Goal: Use online tool/utility: Utilize a website feature to perform a specific function

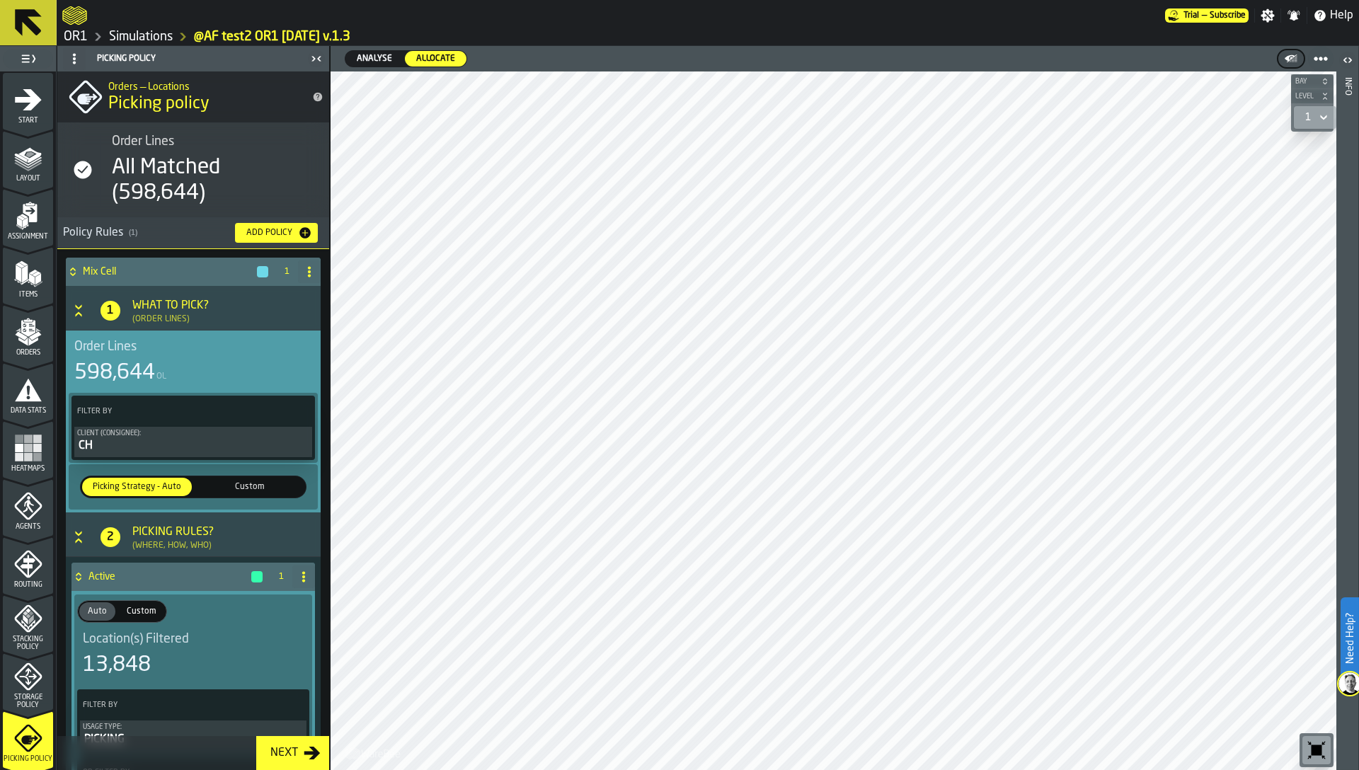
scroll to position [209, 0]
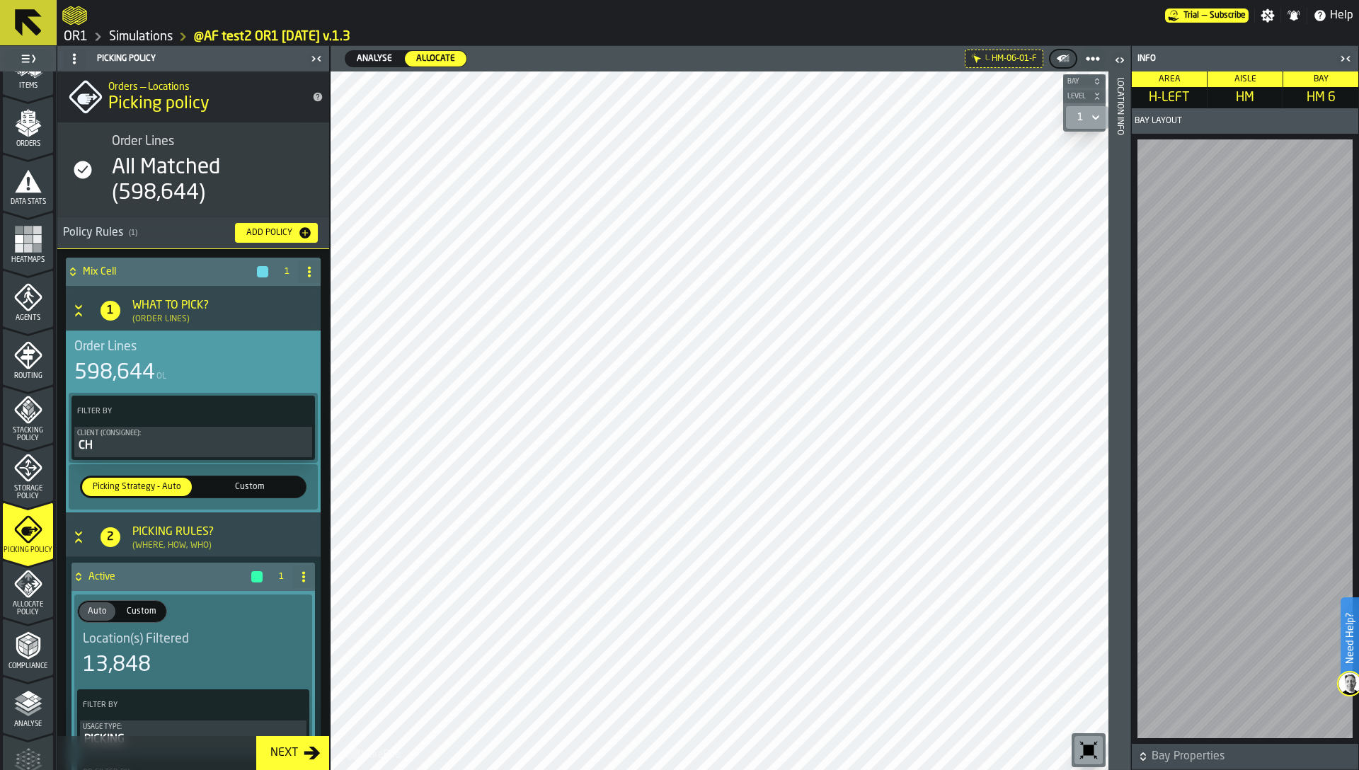
click at [1345, 59] on icon "button-toggle-Close me" at bounding box center [1345, 58] width 17 height 17
click at [1351, 54] on icon "button-toggle-Close me" at bounding box center [1345, 58] width 17 height 17
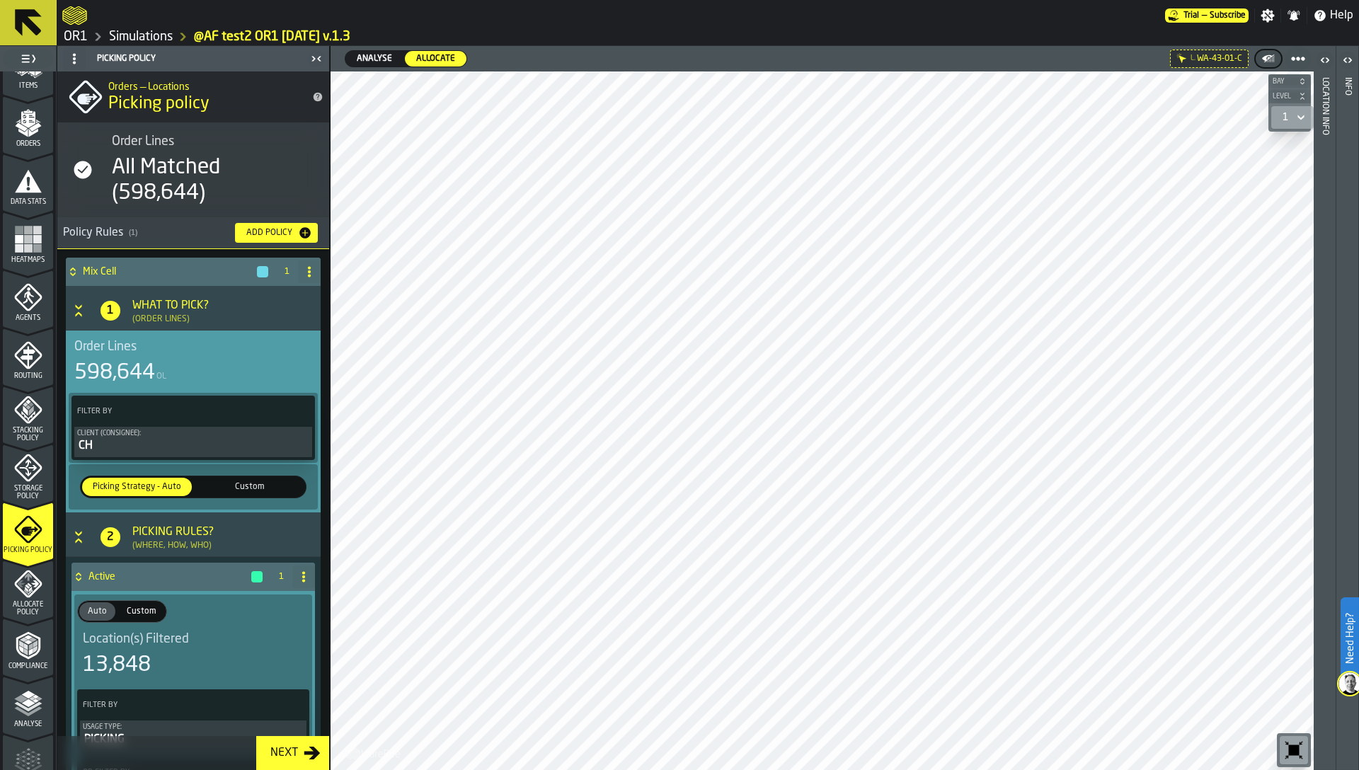
click at [15, 241] on rect "menu Heatmaps" at bounding box center [19, 239] width 8 height 8
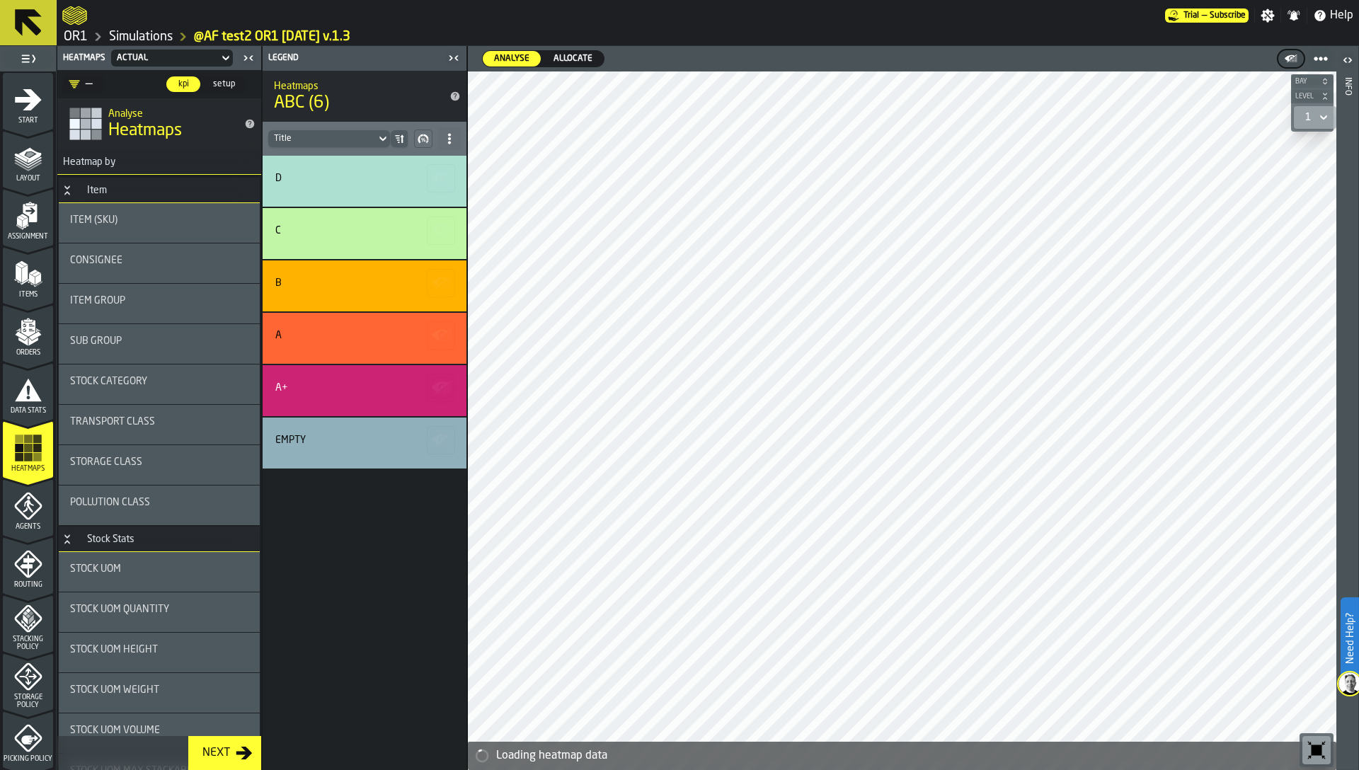
click at [563, 59] on span "Allocate" at bounding box center [573, 58] width 50 height 13
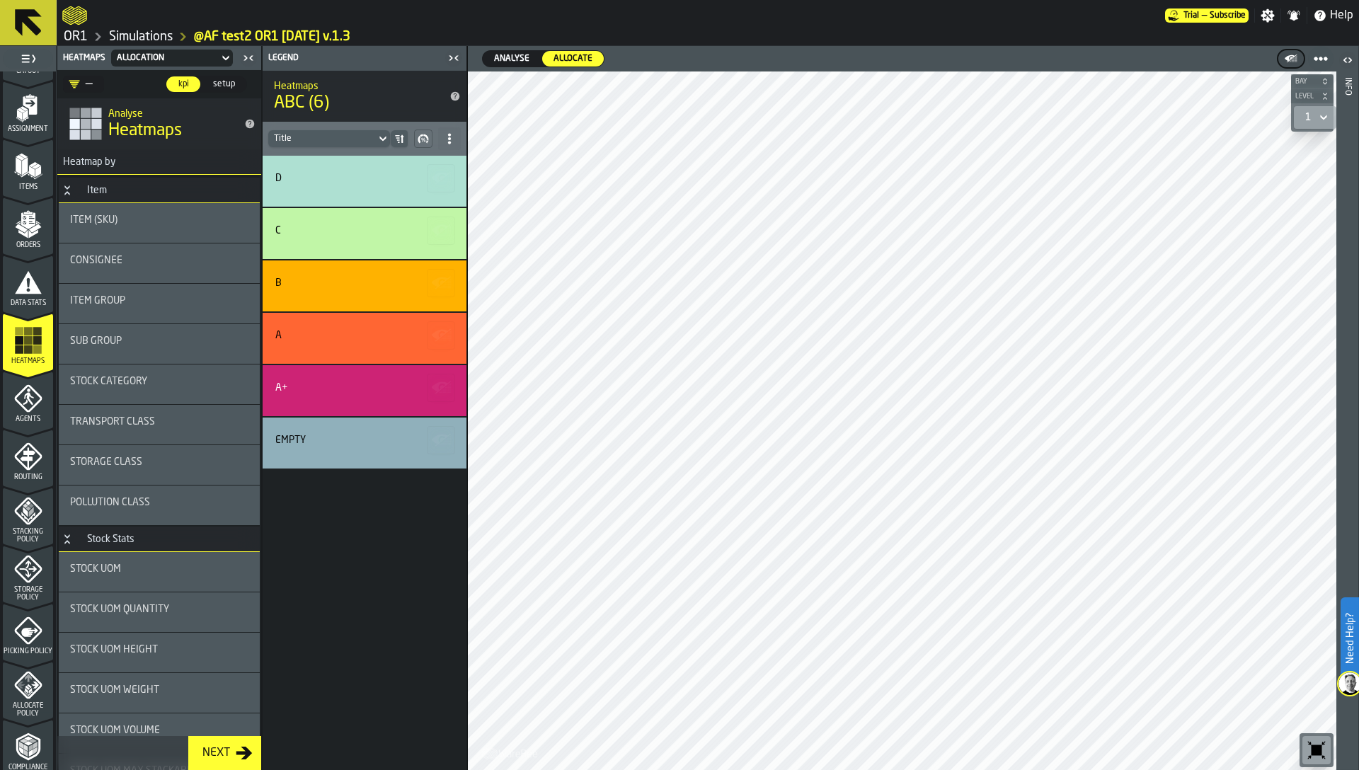
scroll to position [139, 0]
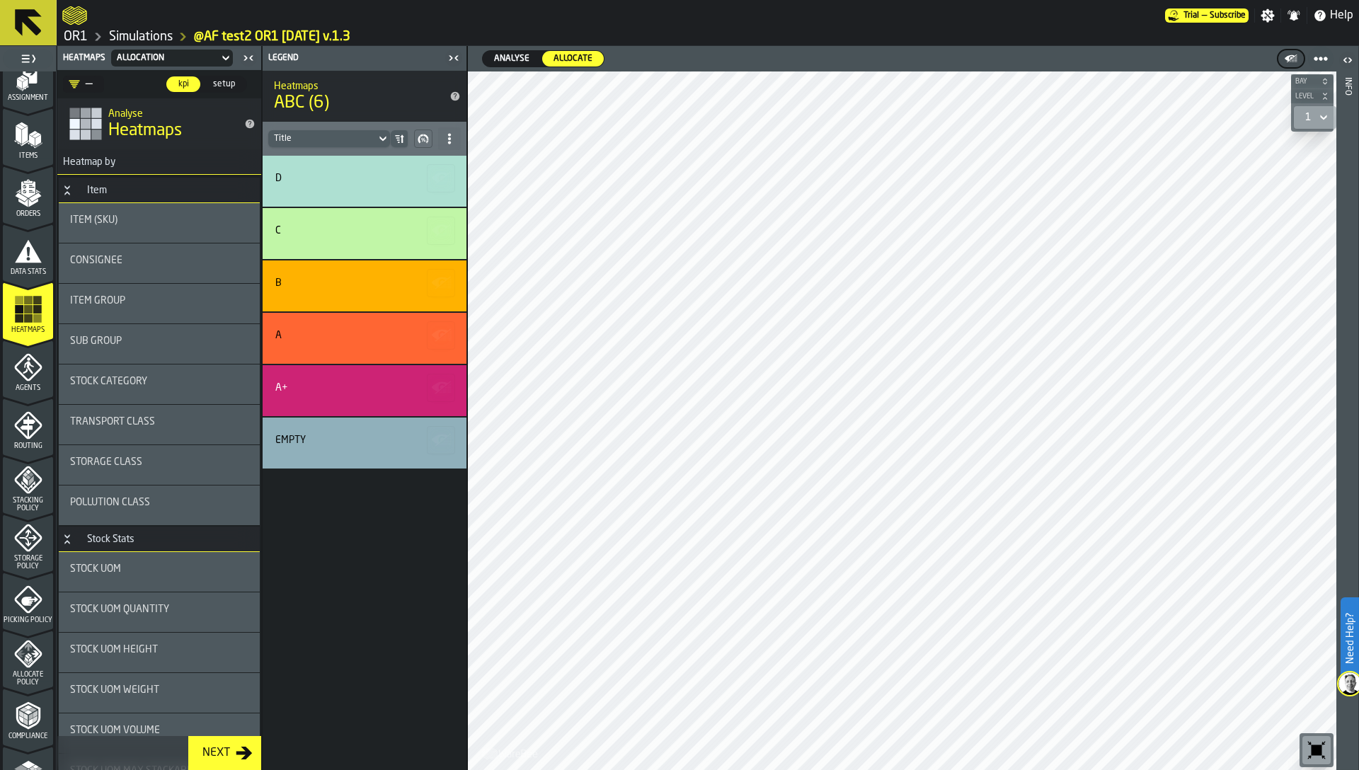
click at [29, 662] on icon "menu Allocate Policy" at bounding box center [28, 654] width 28 height 28
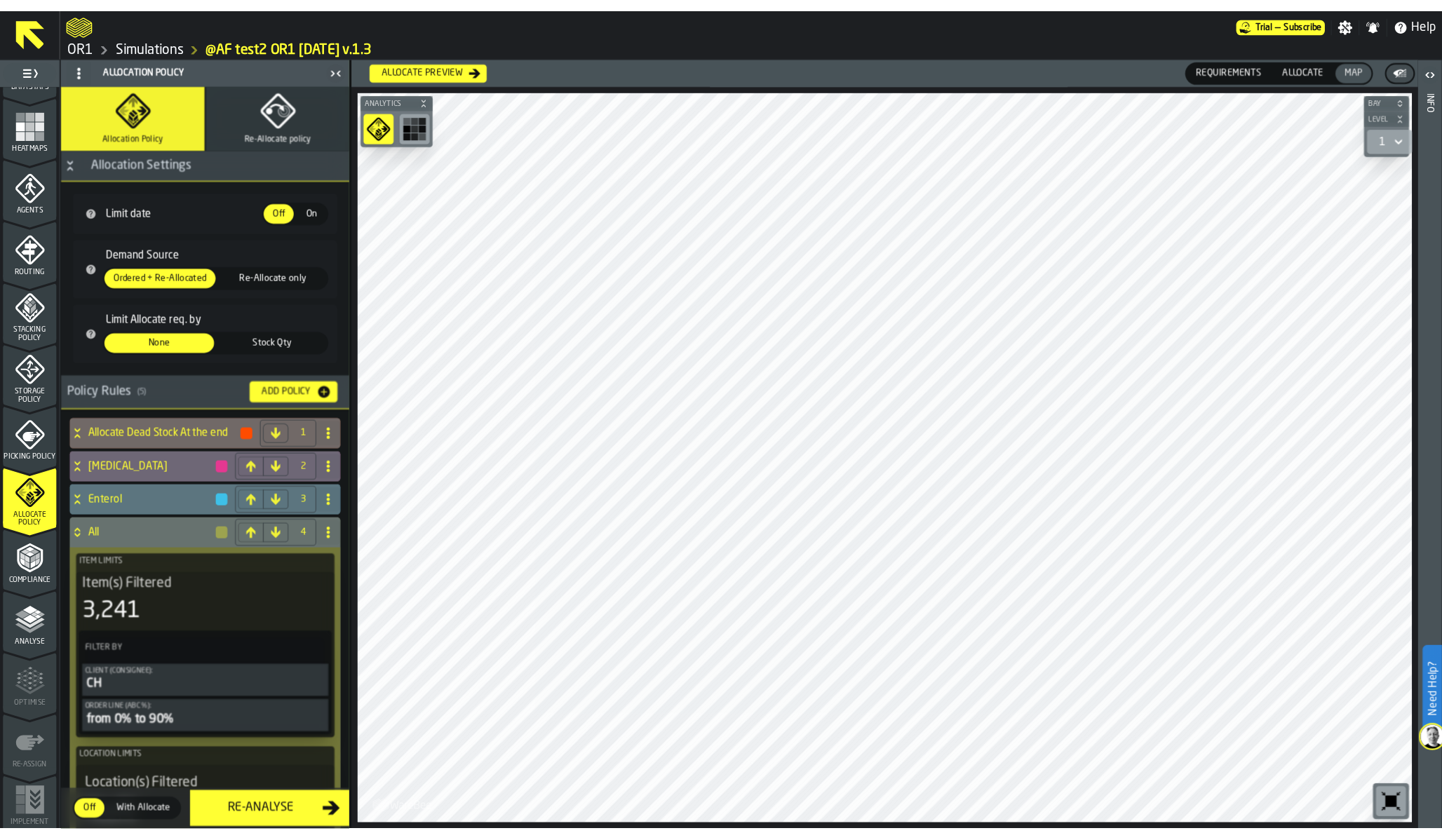
scroll to position [345, 0]
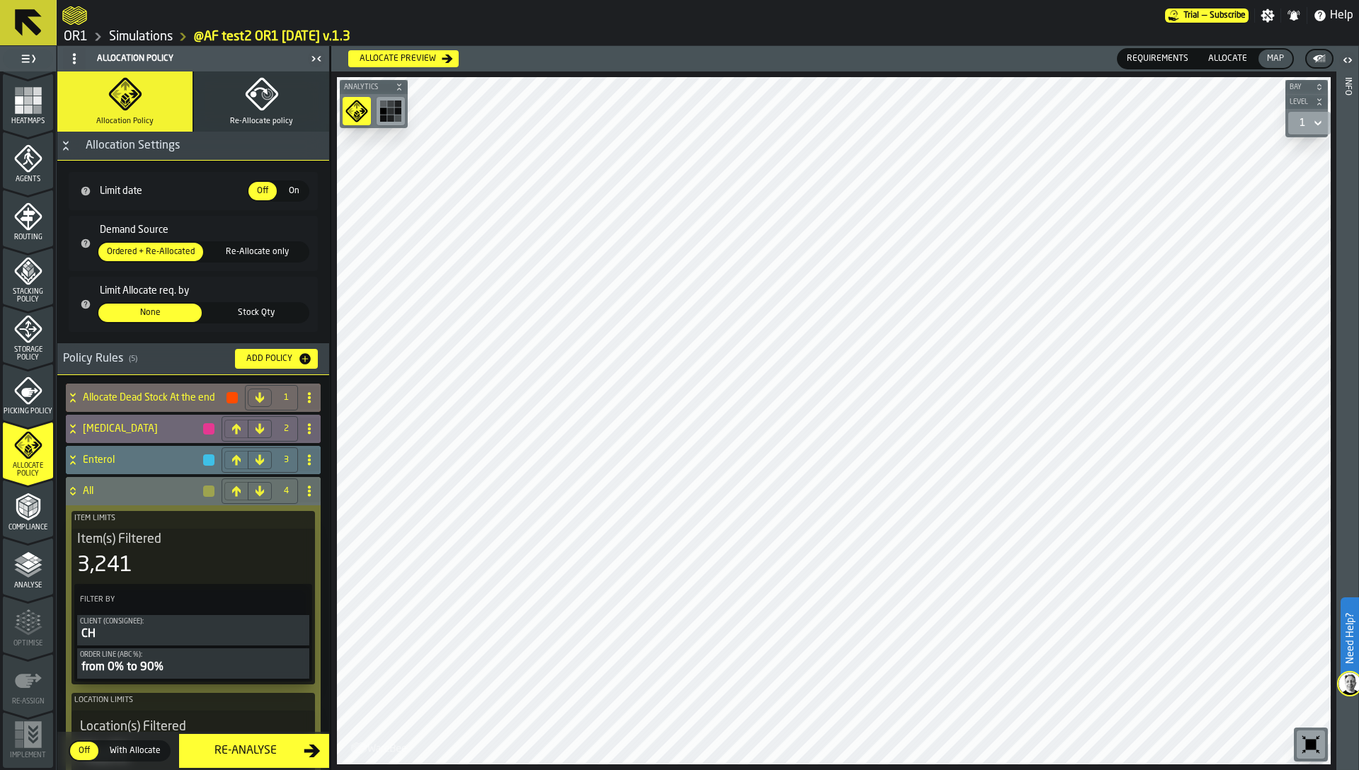
click at [27, 576] on polyline "menu Analyse" at bounding box center [28, 573] width 28 height 10
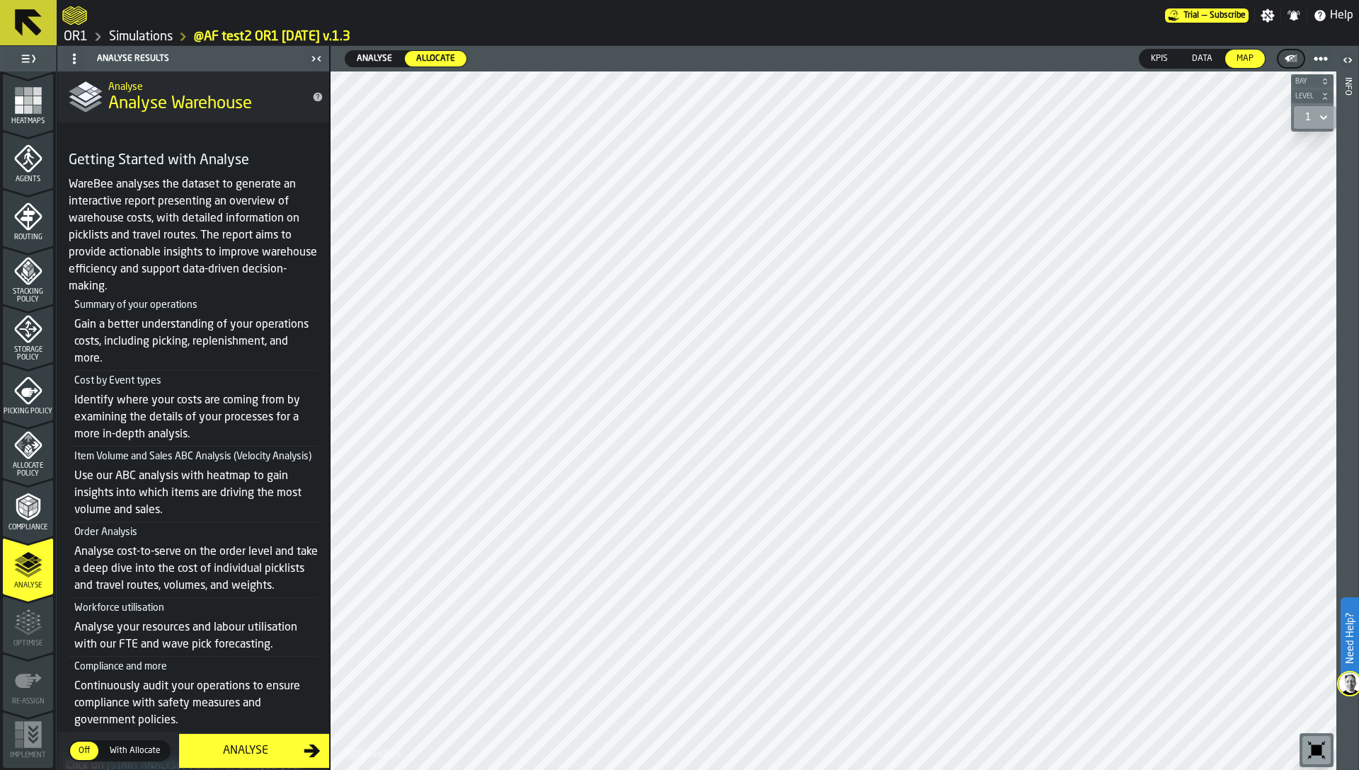
click at [140, 750] on span "With Allocate" at bounding box center [135, 751] width 62 height 13
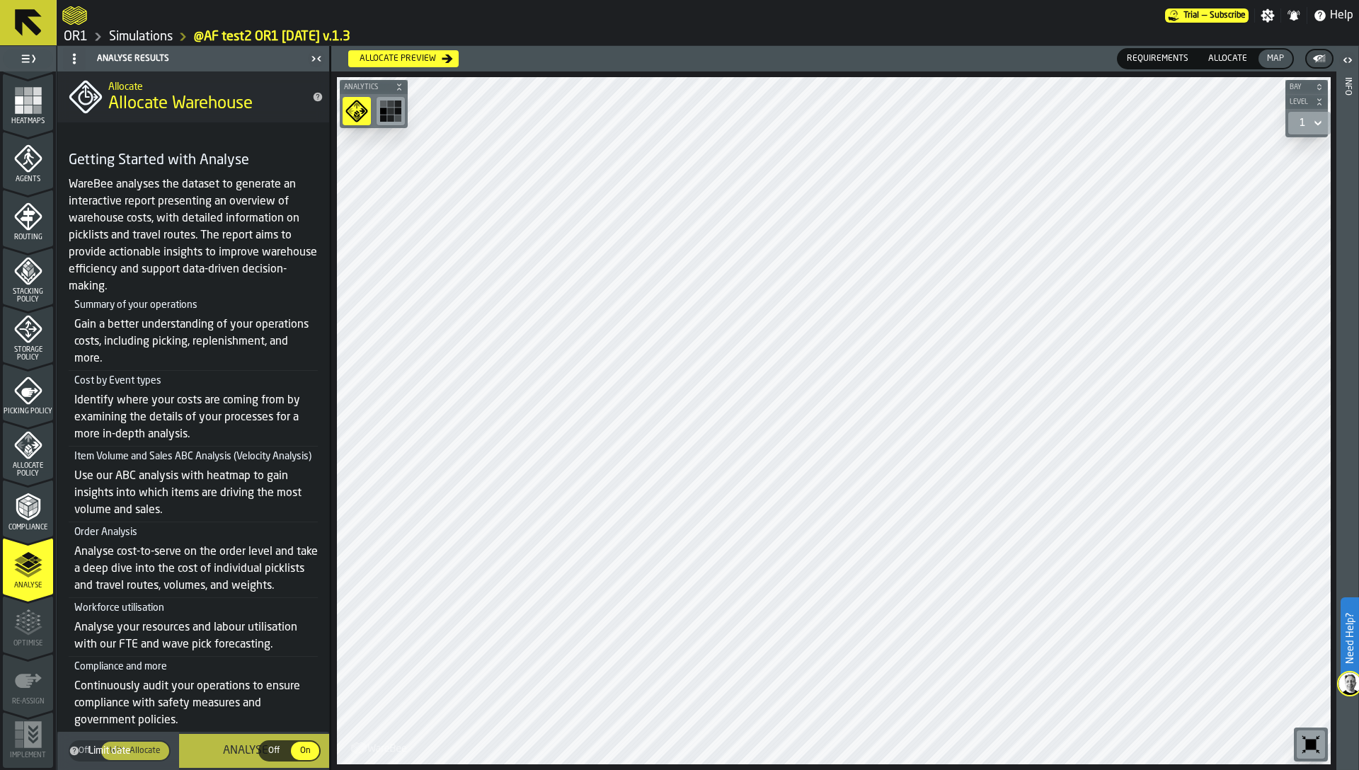
click at [243, 747] on div "Analyse" at bounding box center [246, 750] width 116 height 17
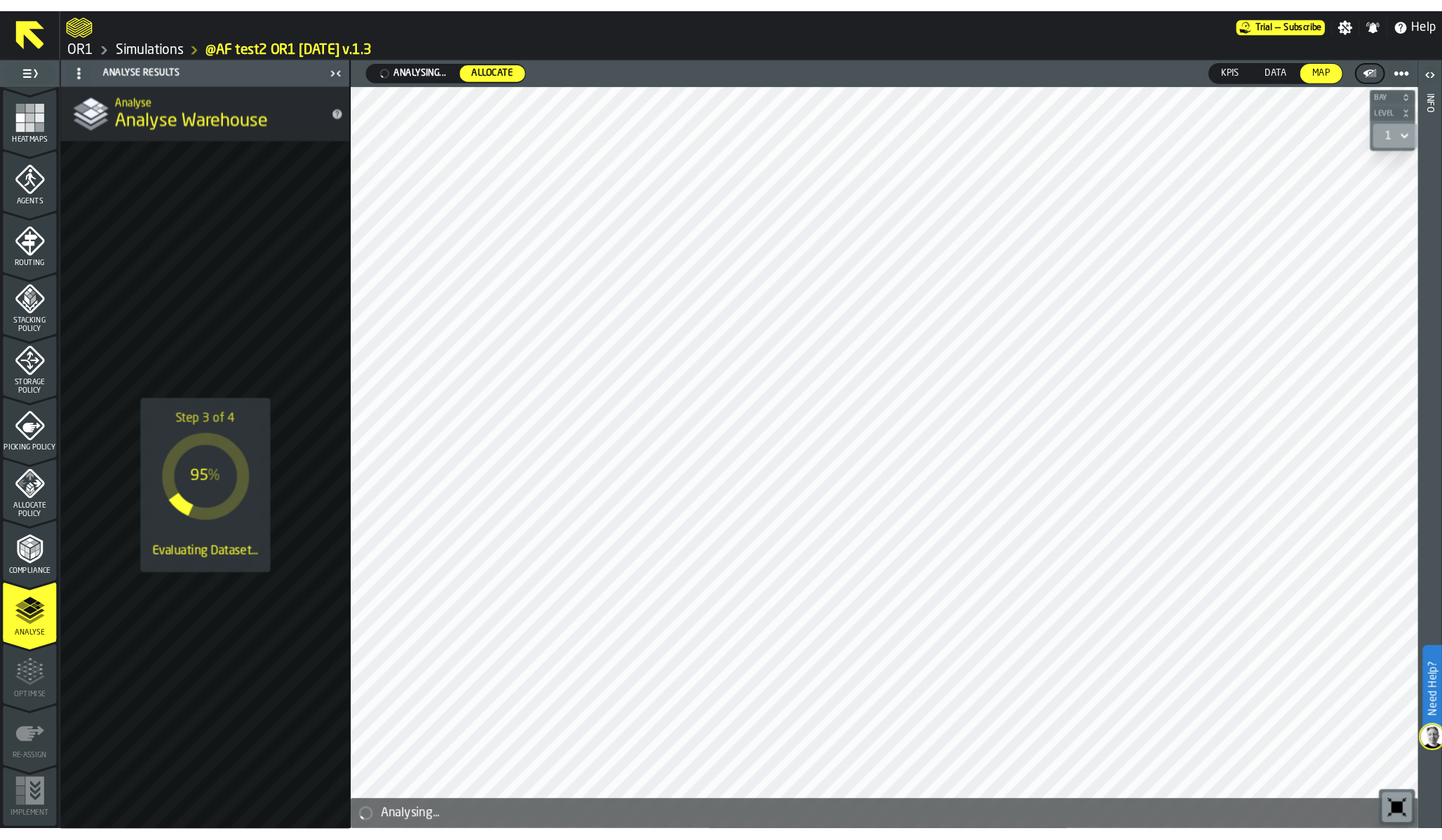
scroll to position [267, 0]
